Goal: Information Seeking & Learning: Compare options

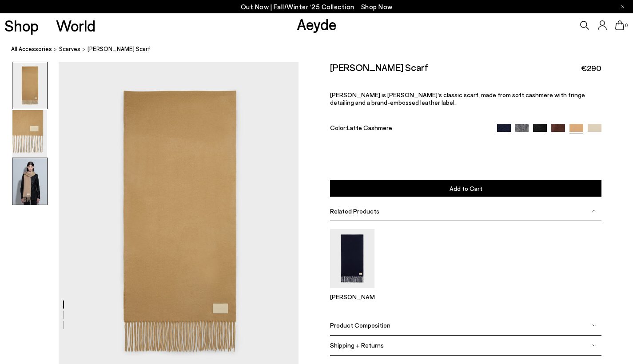
click at [16, 167] on img at bounding box center [29, 181] width 35 height 47
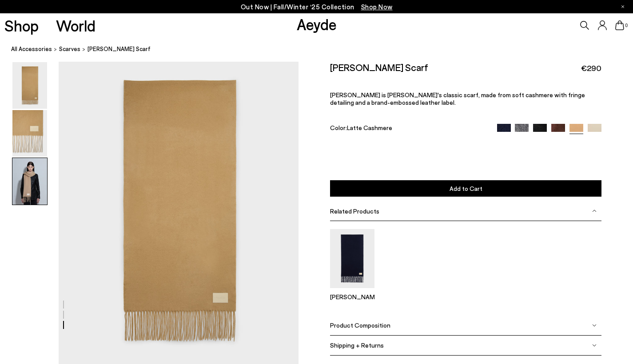
scroll to position [704, 0]
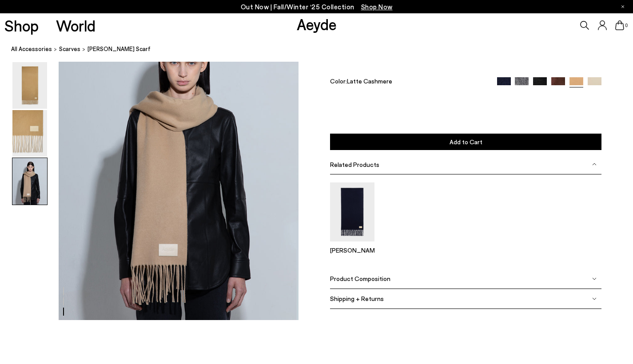
click at [554, 83] on img at bounding box center [558, 84] width 14 height 14
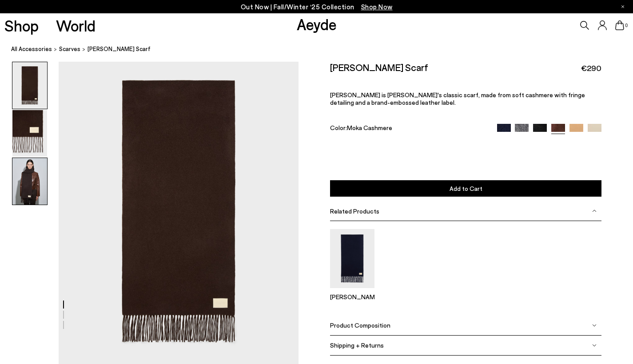
click at [33, 198] on img at bounding box center [29, 181] width 35 height 47
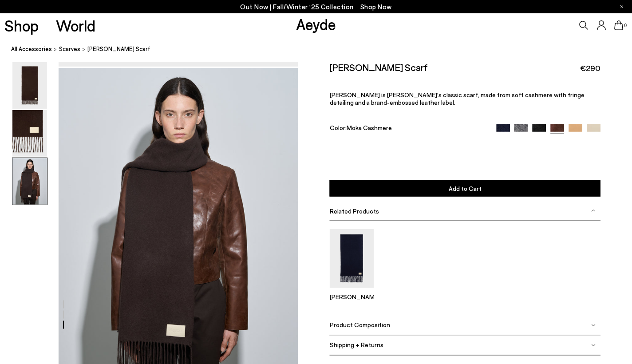
scroll to position [704, 0]
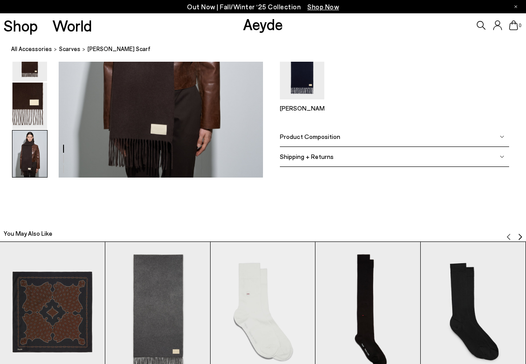
click at [150, 201] on div "Out Now | Fall/Winter ‘25 Collection Shop Now Shop World Aeyde 0" at bounding box center [263, 88] width 526 height 1510
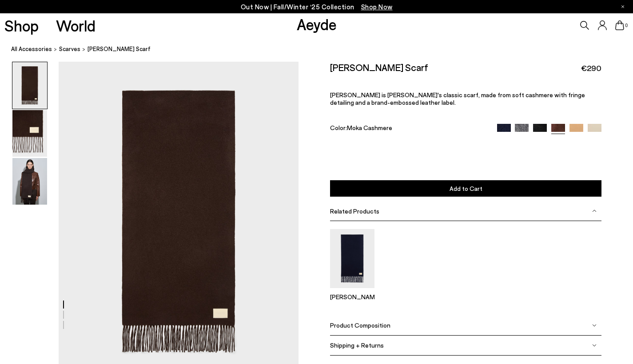
scroll to position [0, 0]
click at [20, 123] on img at bounding box center [29, 133] width 35 height 47
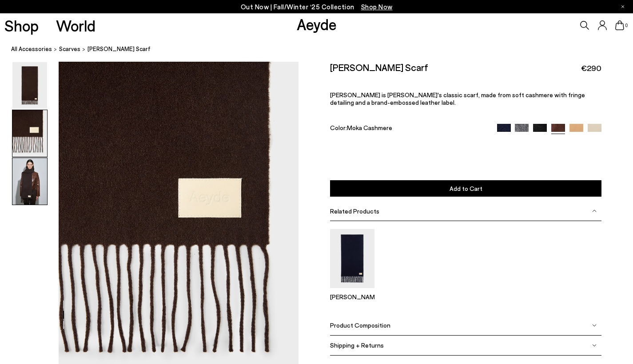
click at [18, 199] on img at bounding box center [29, 181] width 35 height 47
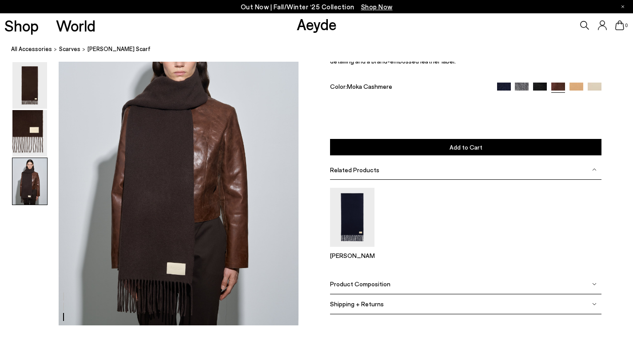
scroll to position [704, 0]
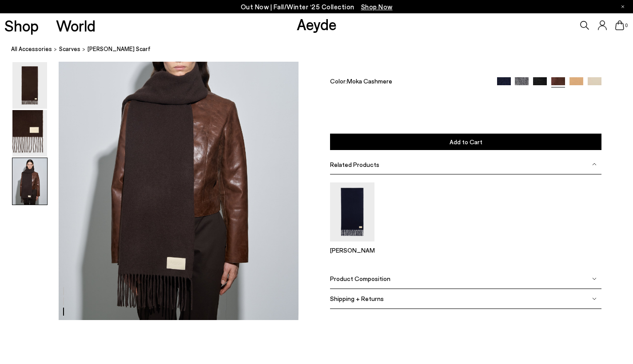
click at [520, 79] on img at bounding box center [522, 84] width 14 height 14
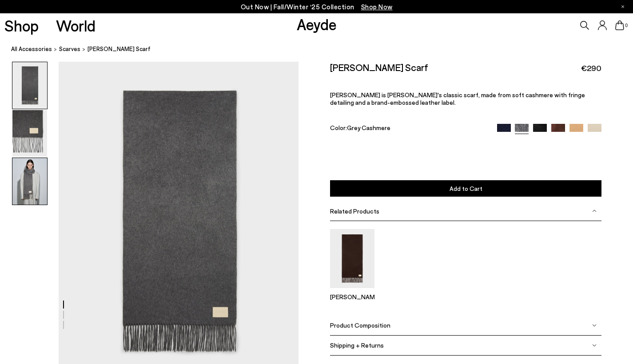
click at [19, 187] on img at bounding box center [29, 181] width 35 height 47
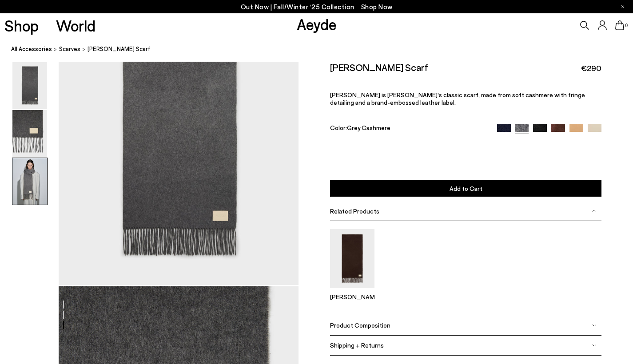
scroll to position [704, 0]
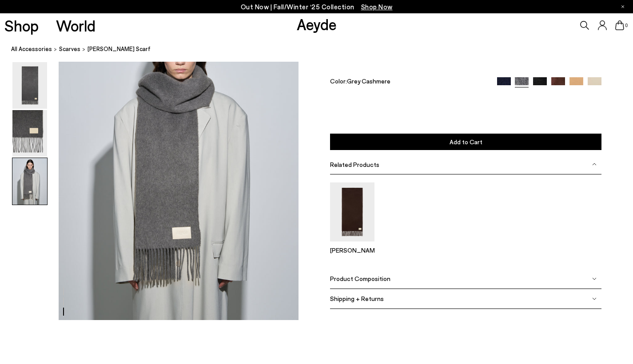
click at [546, 78] on img at bounding box center [540, 84] width 14 height 14
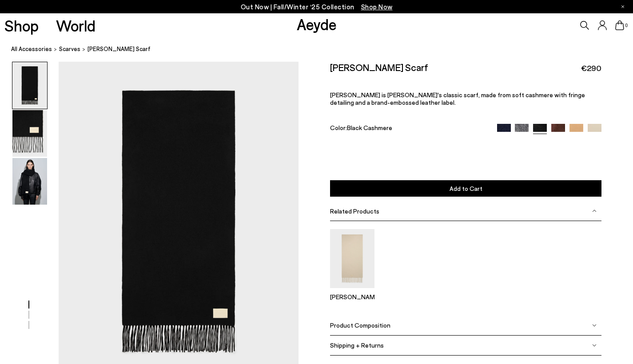
click at [504, 131] on img at bounding box center [504, 131] width 14 height 14
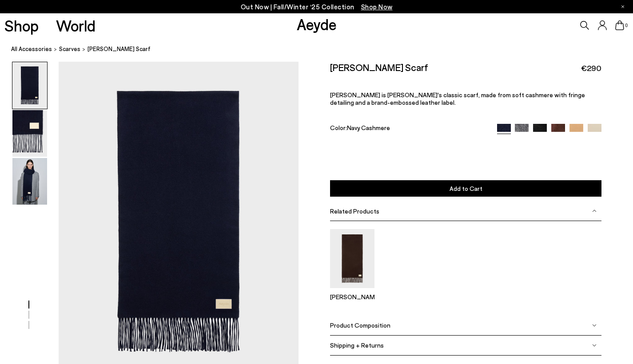
click at [558, 128] on img at bounding box center [558, 131] width 14 height 14
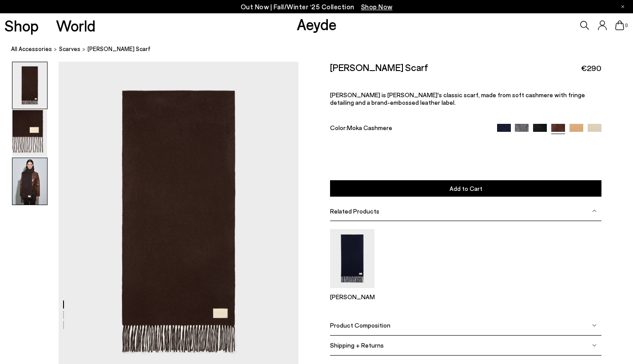
click at [32, 171] on img at bounding box center [29, 181] width 35 height 47
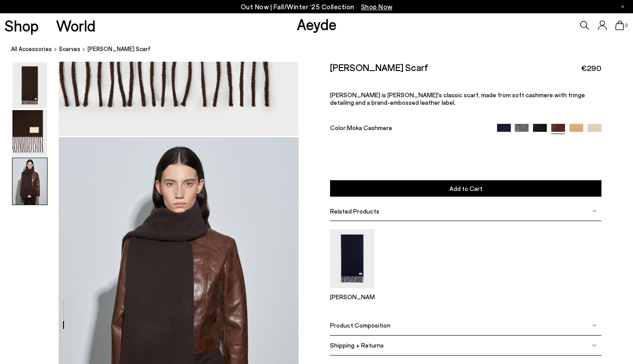
scroll to position [704, 0]
